Goal: Task Accomplishment & Management: Use online tool/utility

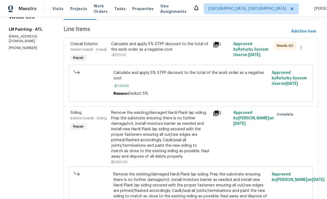
scroll to position [59, 0]
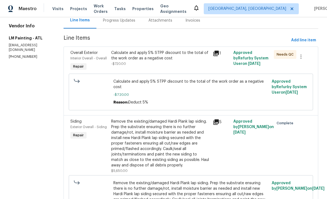
click at [191, 67] on div "Calculate and apply 5% STPP discount to the total of the work order as a negati…" at bounding box center [160, 58] width 99 height 16
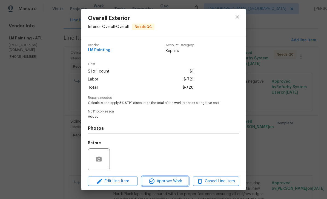
click at [179, 180] on span "Approve Work" at bounding box center [164, 181] width 43 height 7
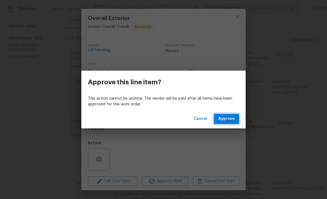
click at [236, 119] on button "Approve" at bounding box center [226, 119] width 25 height 10
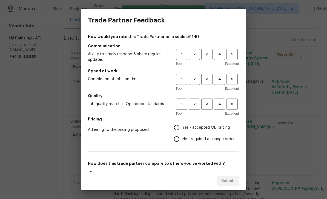
scroll to position [0, 0]
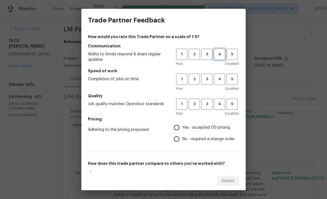
click at [221, 57] on span "4" at bounding box center [219, 54] width 10 height 6
click at [221, 80] on span "4" at bounding box center [219, 79] width 10 height 6
click at [223, 105] on span "4" at bounding box center [219, 104] width 10 height 6
click at [178, 127] on input "Yes - accepted OD pricing" at bounding box center [177, 128] width 12 height 12
radio input "true"
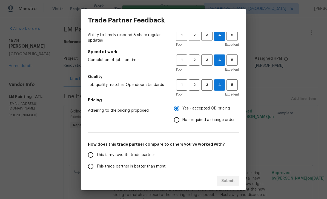
scroll to position [28, 0]
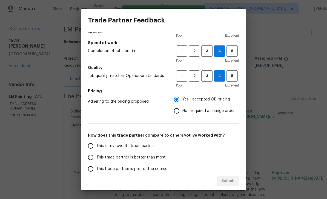
click at [95, 147] on input "This is my favorite trade partner" at bounding box center [91, 146] width 12 height 12
click at [234, 182] on span "Submit" at bounding box center [227, 181] width 13 height 7
radio input "true"
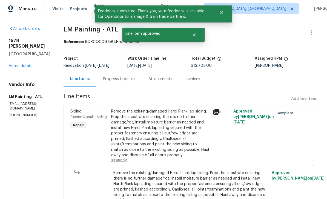
click at [18, 64] on link "Home details" at bounding box center [21, 66] width 24 height 4
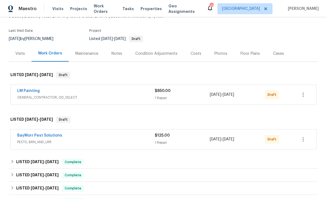
scroll to position [50, 0]
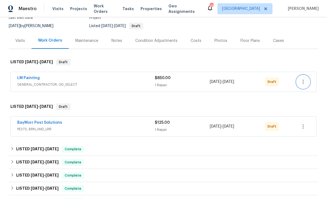
click at [302, 81] on icon "button" at bounding box center [303, 82] width 7 height 7
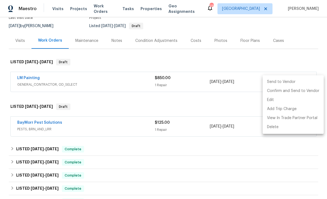
click at [286, 82] on li "Send to Vendor" at bounding box center [293, 81] width 61 height 9
click at [243, 111] on div at bounding box center [163, 99] width 327 height 199
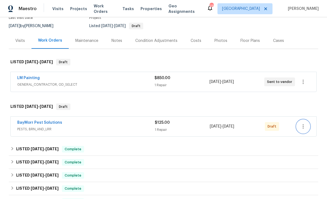
click at [304, 125] on icon "button" at bounding box center [303, 126] width 7 height 7
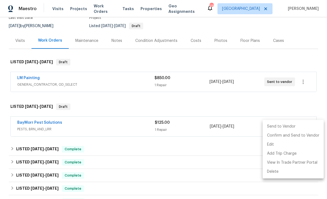
click at [287, 105] on div at bounding box center [163, 99] width 327 height 199
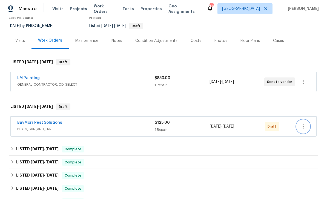
click at [306, 128] on icon "button" at bounding box center [303, 126] width 7 height 7
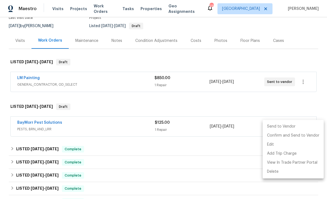
click at [293, 126] on li "Send to Vendor" at bounding box center [293, 126] width 61 height 9
click at [300, 106] on div at bounding box center [163, 99] width 327 height 199
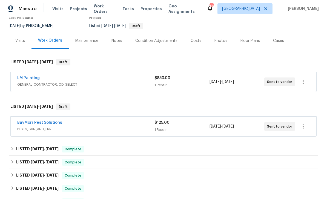
click at [101, 9] on span "Work Orders" at bounding box center [105, 8] width 22 height 11
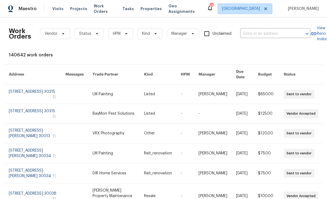
click at [268, 35] on input "text" at bounding box center [267, 34] width 55 height 8
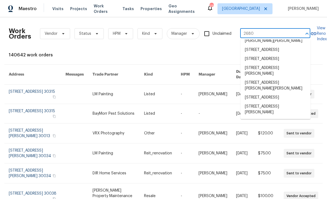
scroll to position [66, 0]
click at [271, 33] on input "2680" at bounding box center [267, 34] width 55 height 8
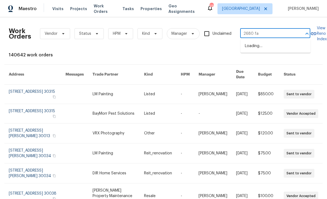
type input "2680 fac"
click at [285, 51] on li "2680 Factor Walk Blvd, Suwanee, GA 30024" at bounding box center [275, 46] width 70 height 9
